Goal: Task Accomplishment & Management: Complete application form

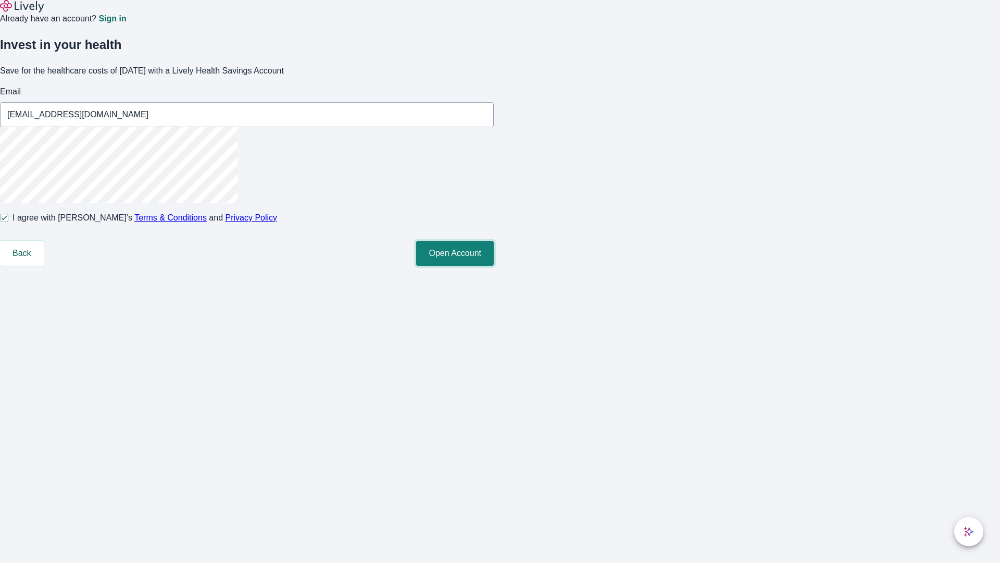
click at [494, 266] on button "Open Account" at bounding box center [455, 253] width 78 height 25
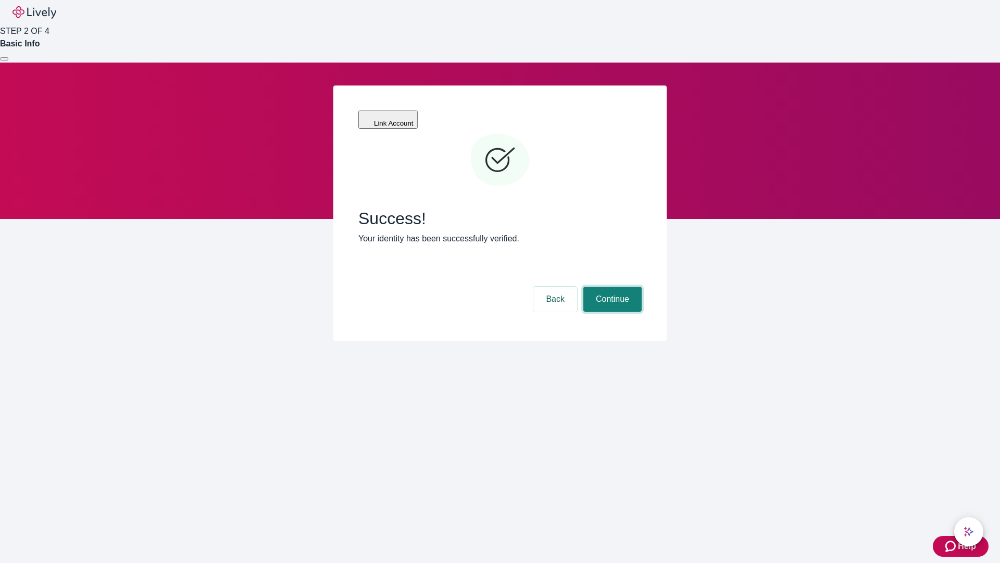
click at [611, 286] on button "Continue" at bounding box center [612, 298] width 58 height 25
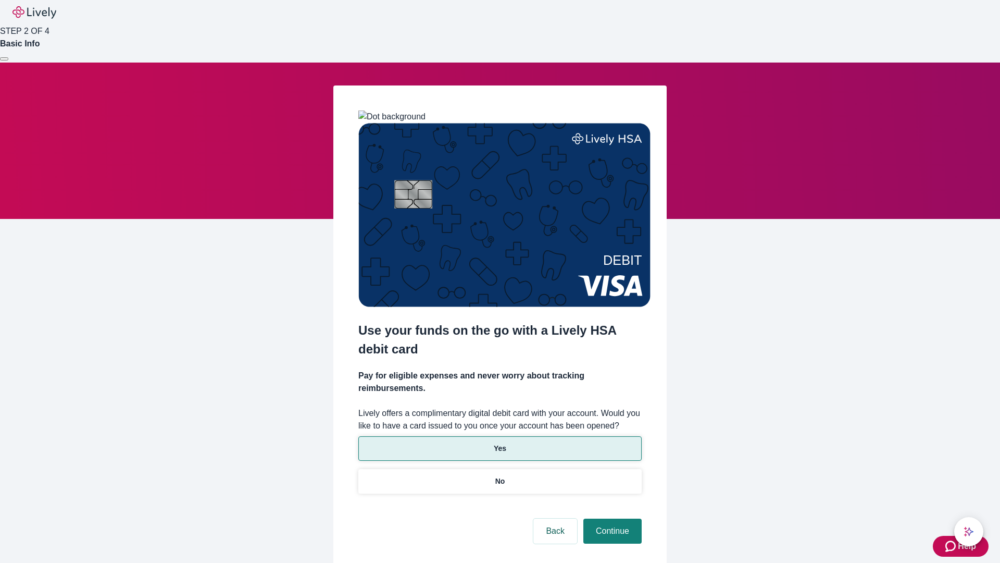
click at [499, 443] on p "Yes" at bounding box center [500, 448] width 13 height 11
click at [611, 518] on button "Continue" at bounding box center [612, 530] width 58 height 25
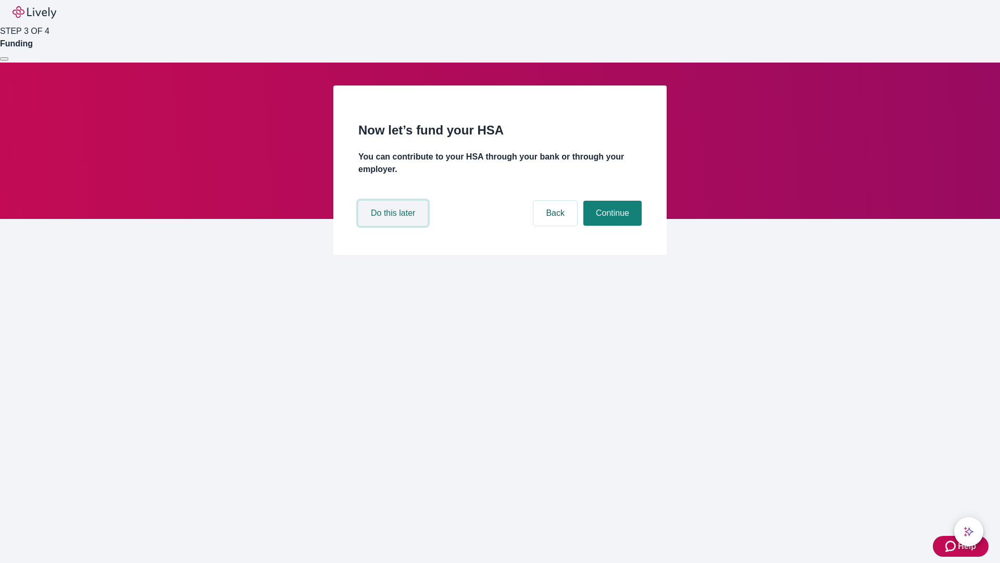
click at [394, 226] on button "Do this later" at bounding box center [392, 213] width 69 height 25
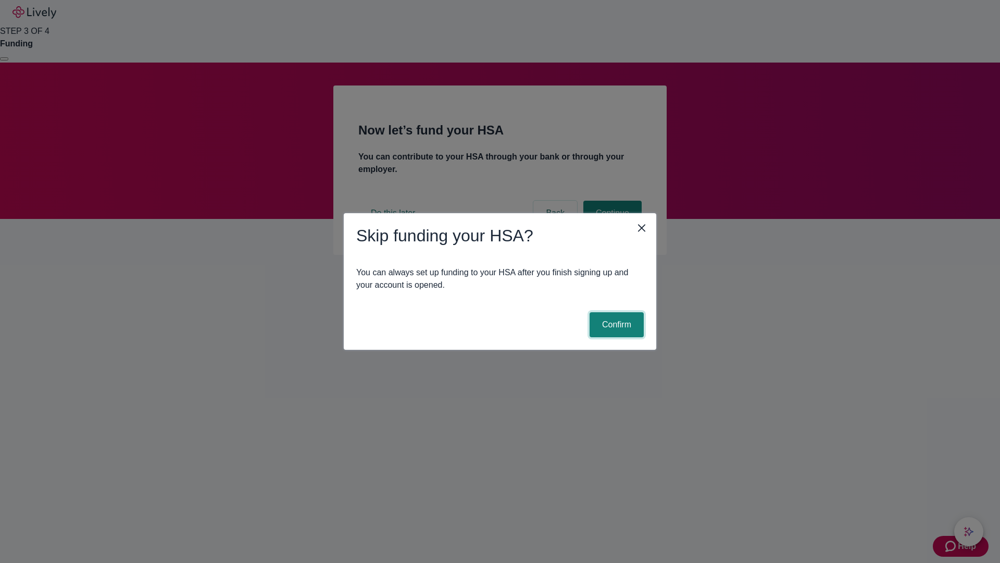
click at [615, 324] on button "Confirm" at bounding box center [617, 324] width 54 height 25
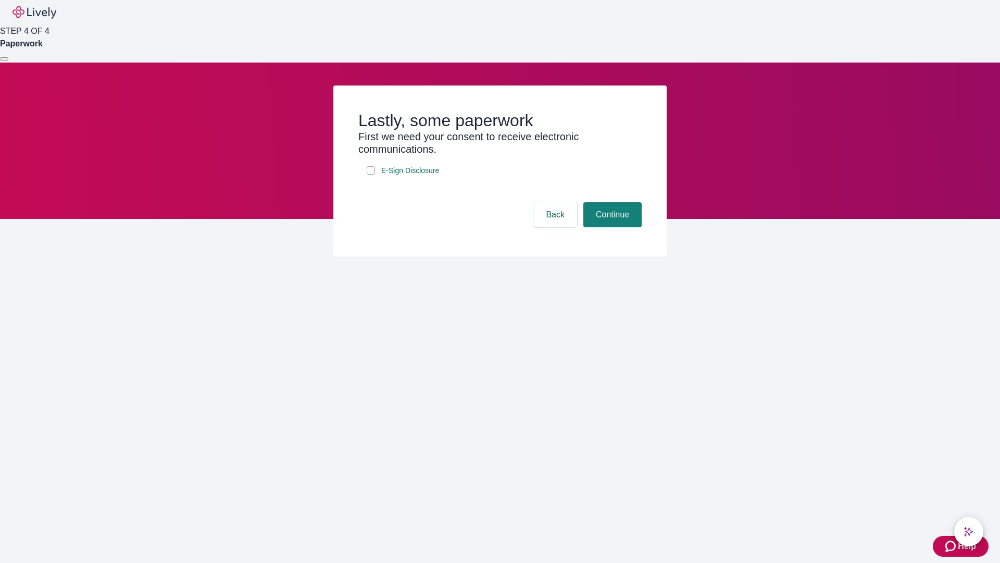
click at [371, 174] on input "E-Sign Disclosure" at bounding box center [371, 170] width 8 height 8
checkbox input "true"
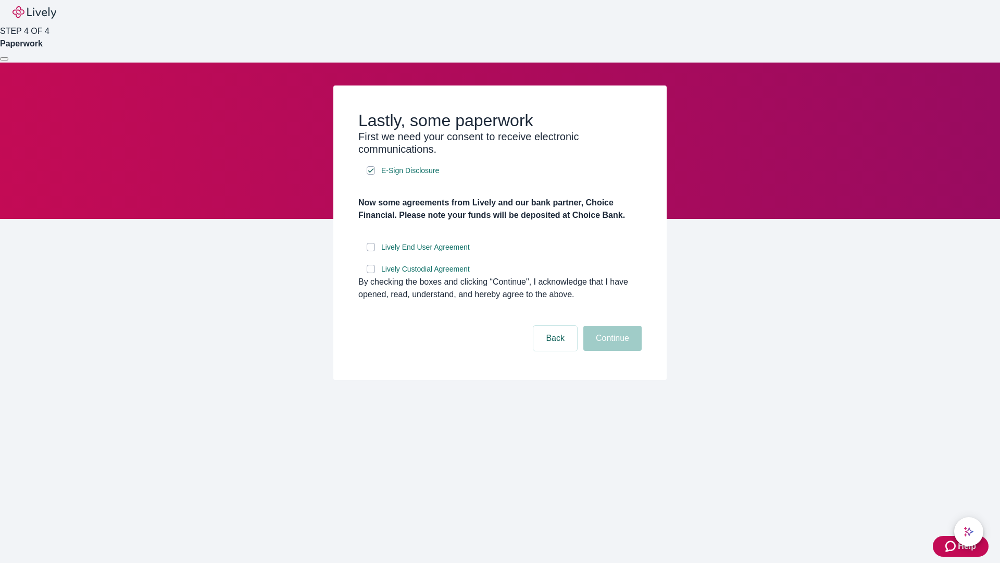
click at [371, 251] on input "Lively End User Agreement" at bounding box center [371, 247] width 8 height 8
checkbox input "true"
click at [371, 273] on input "Lively Custodial Agreement" at bounding box center [371, 269] width 8 height 8
checkbox input "true"
click at [611, 351] on button "Continue" at bounding box center [612, 338] width 58 height 25
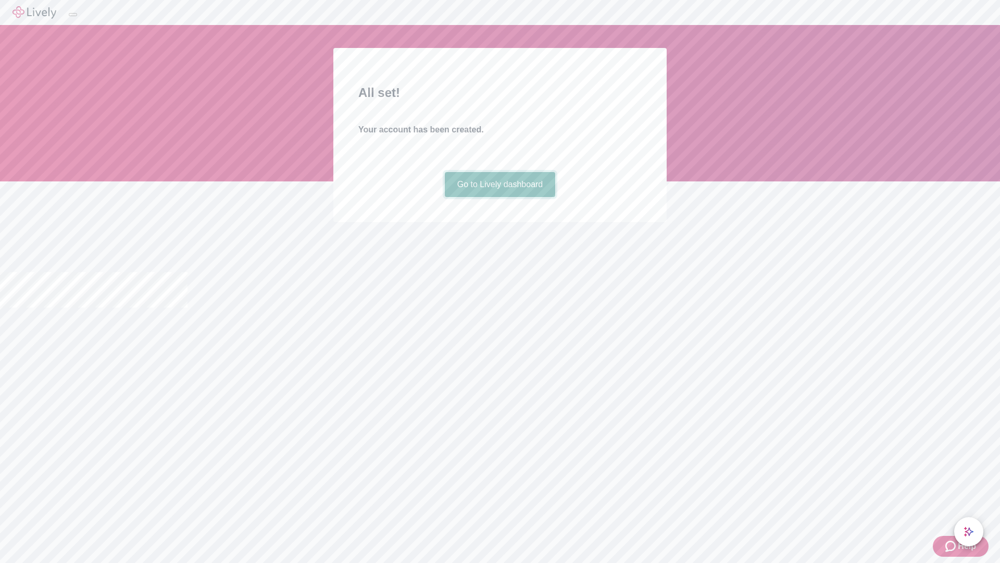
click at [499, 197] on link "Go to Lively dashboard" at bounding box center [500, 184] width 111 height 25
